Goal: Find specific page/section: Find specific page/section

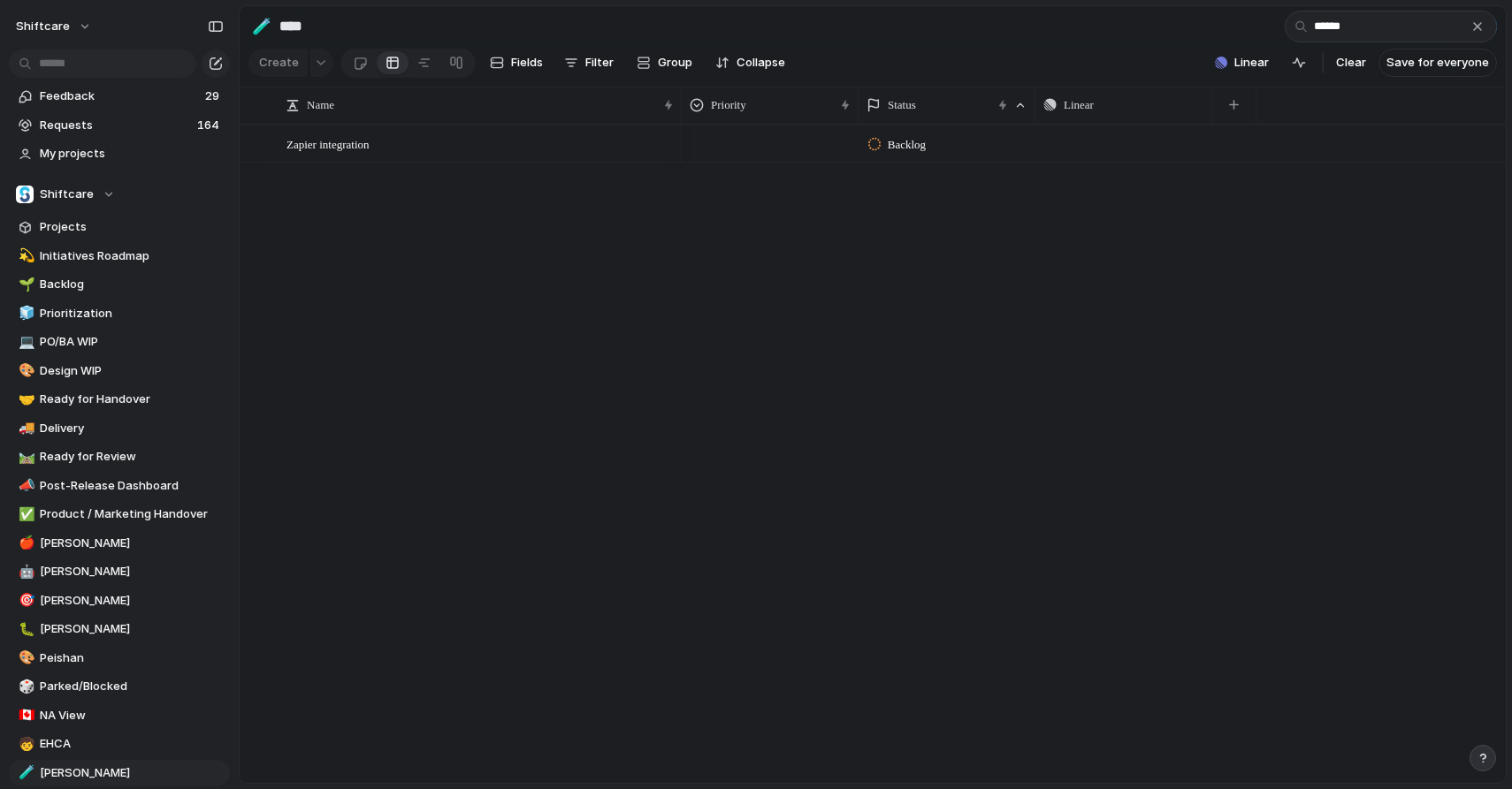
type input "******"
click at [907, 154] on div "Backlog" at bounding box center [900, 145] width 63 height 21
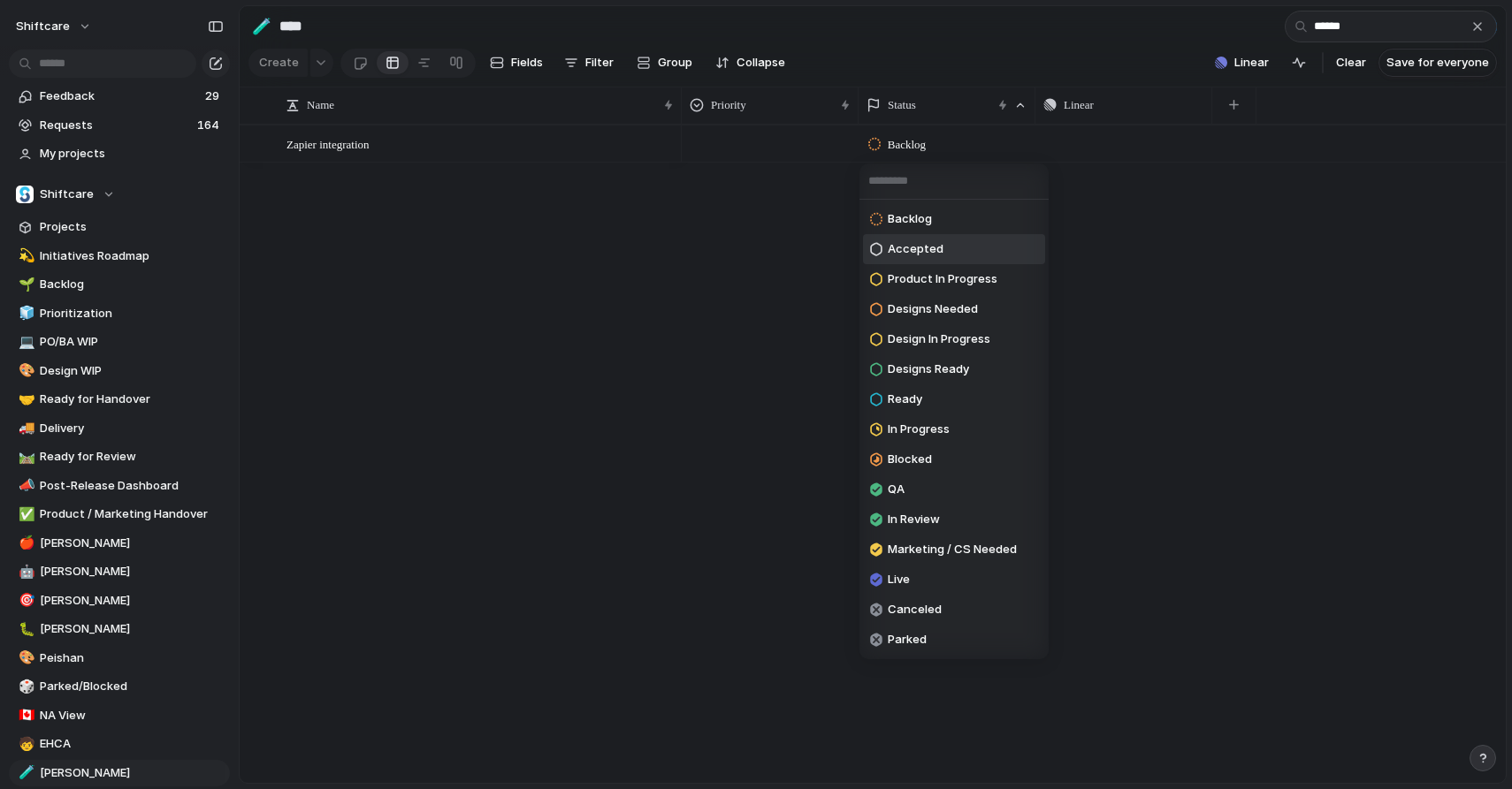
click at [904, 241] on span "Accepted" at bounding box center [915, 249] width 55 height 17
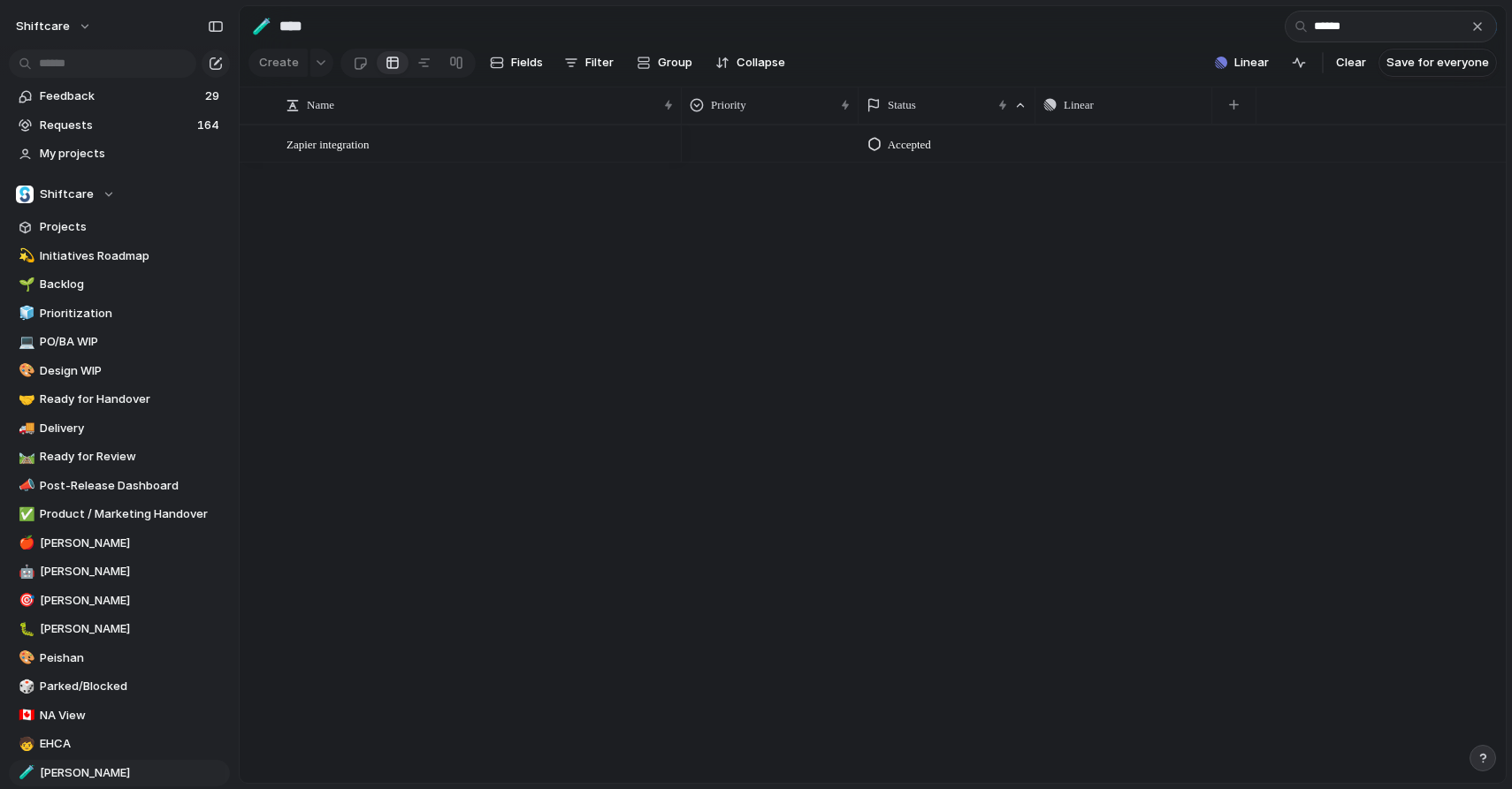
click at [597, 306] on div "Zapier integration Accepted Push" at bounding box center [872, 453] width 1266 height 658
